Goal: Information Seeking & Learning: Compare options

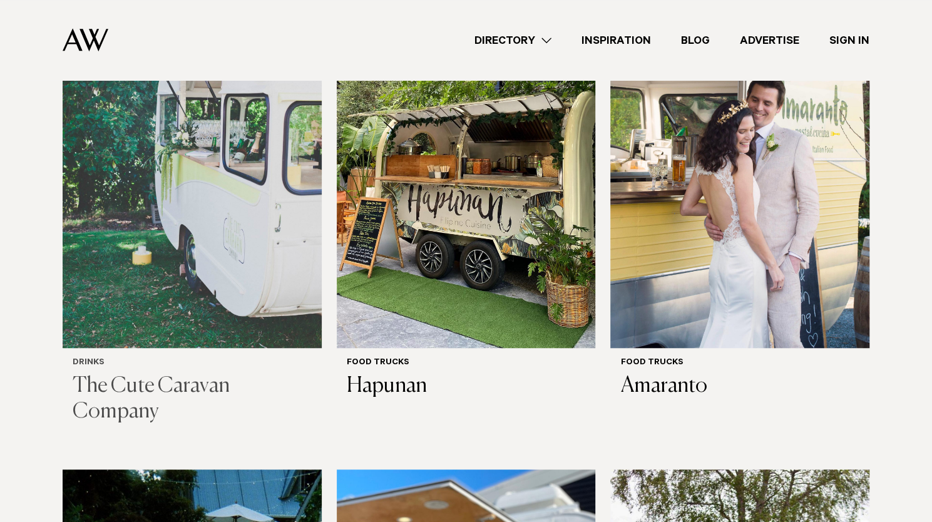
click at [180, 374] on h3 "The Cute Caravan Company" at bounding box center [192, 399] width 239 height 51
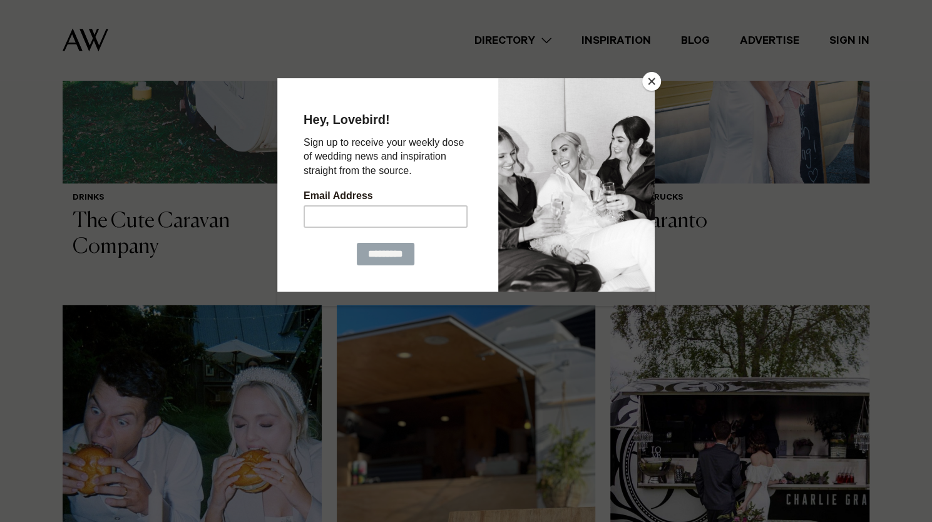
scroll to position [751, 0]
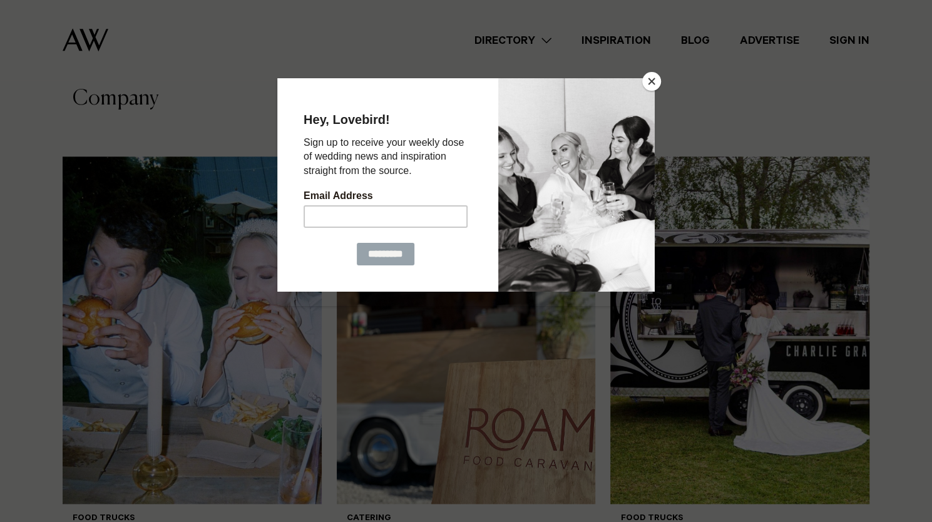
click at [653, 78] on button "Close" at bounding box center [651, 81] width 19 height 19
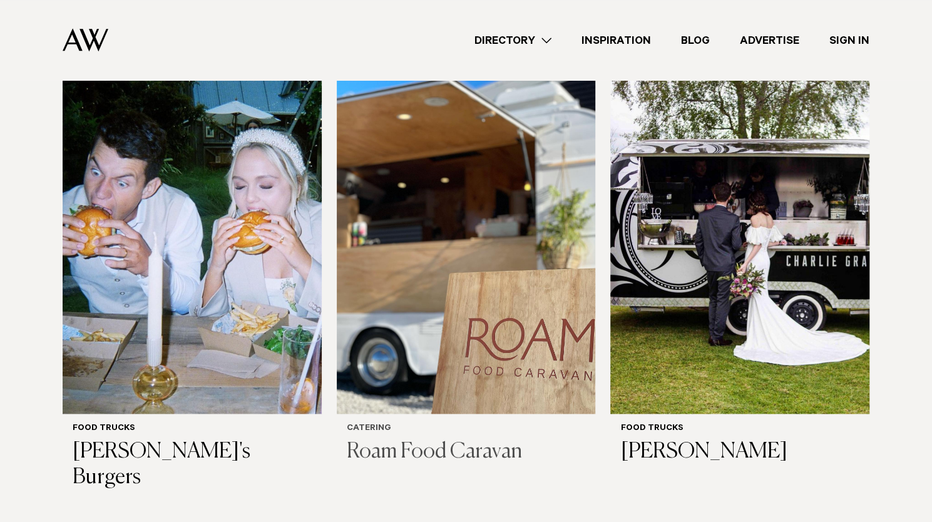
scroll to position [876, 0]
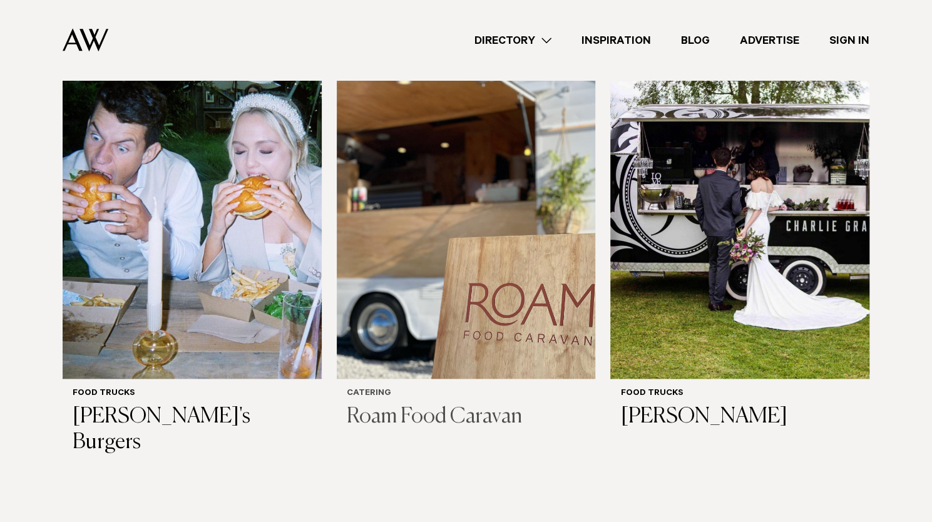
click at [446, 404] on h3 "Roam Food Caravan" at bounding box center [466, 417] width 239 height 26
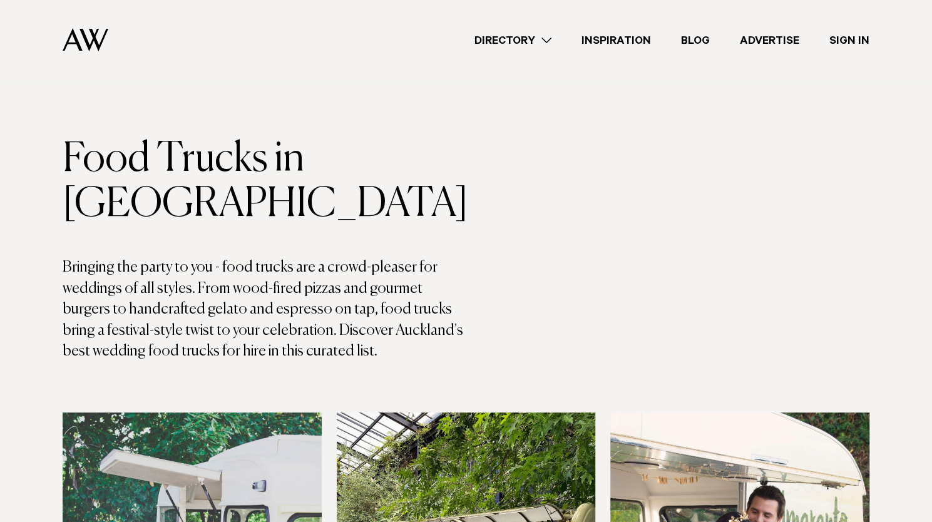
scroll to position [0, 0]
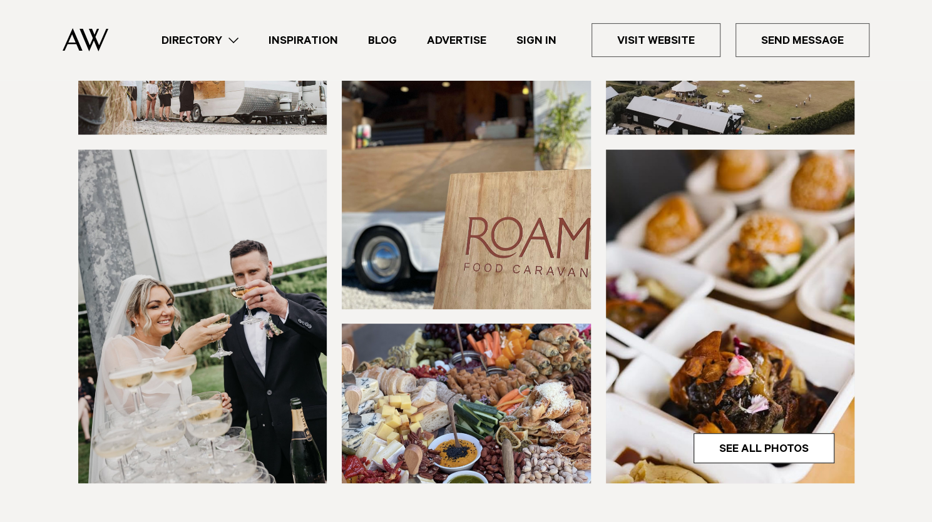
scroll to position [501, 0]
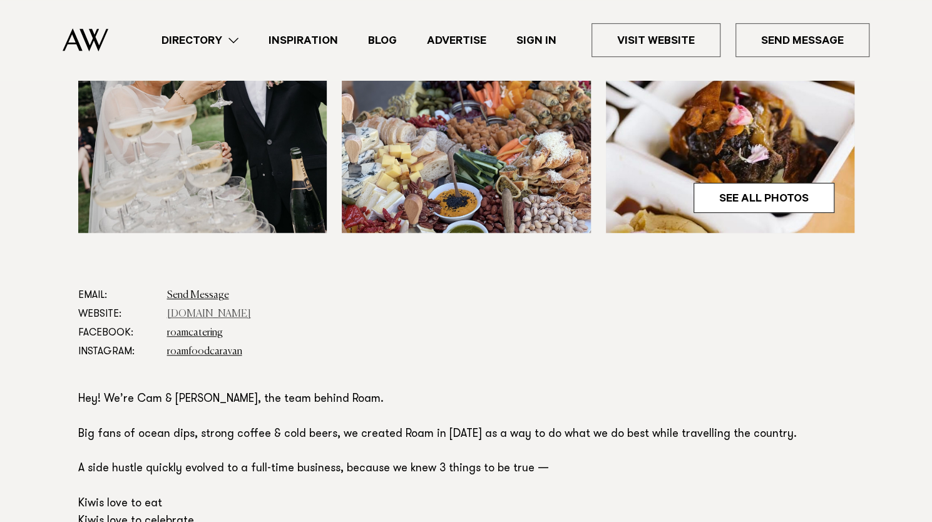
click at [232, 312] on link "roamfoodcaravan.nz" at bounding box center [209, 314] width 84 height 10
